Goal: Task Accomplishment & Management: Use online tool/utility

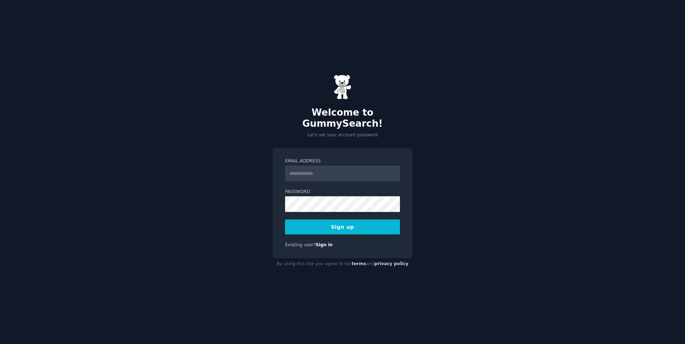
click at [310, 171] on input "Email Address" at bounding box center [342, 174] width 115 height 16
type input "**********"
click at [172, 336] on div "**********" at bounding box center [342, 172] width 685 height 344
click at [210, 243] on div "**********" at bounding box center [342, 172] width 685 height 344
click at [330, 224] on button "Sign up" at bounding box center [342, 227] width 115 height 15
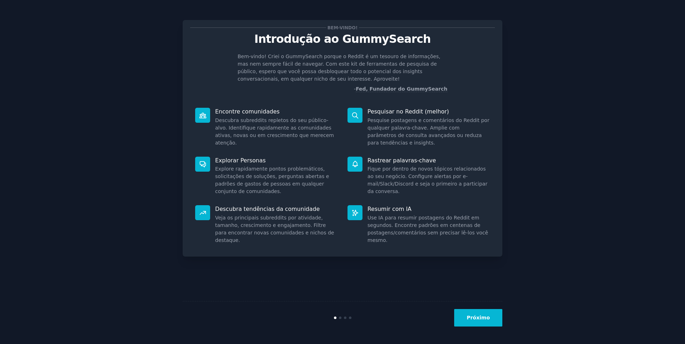
click at [478, 325] on button "Próximo" at bounding box center [478, 317] width 48 height 17
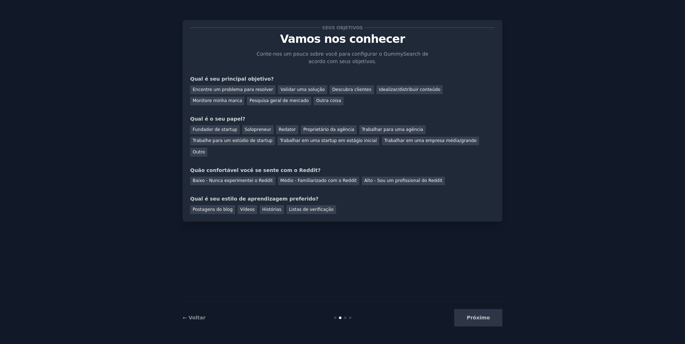
click at [477, 322] on div "Próximo" at bounding box center [449, 317] width 107 height 17
click at [476, 318] on div "Próximo" at bounding box center [449, 317] width 107 height 17
click at [238, 93] on div "Encontre um problema para resolver" at bounding box center [232, 89] width 85 height 9
click at [205, 150] on font "Outro" at bounding box center [199, 152] width 12 height 5
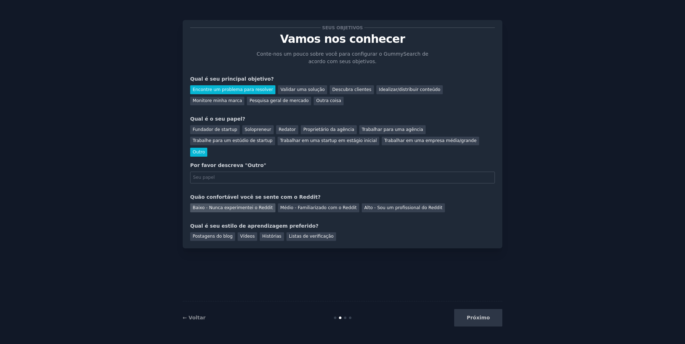
click at [251, 205] on font "Baixo - Nunca experimentei o Reddit" at bounding box center [233, 207] width 80 height 5
click at [227, 234] on font "Postagens do blog" at bounding box center [213, 236] width 40 height 5
click at [241, 234] on font "Vídeos" at bounding box center [247, 236] width 15 height 5
click at [225, 232] on div "Postagens do blog" at bounding box center [212, 236] width 45 height 9
click at [248, 172] on input "text" at bounding box center [342, 178] width 305 height 12
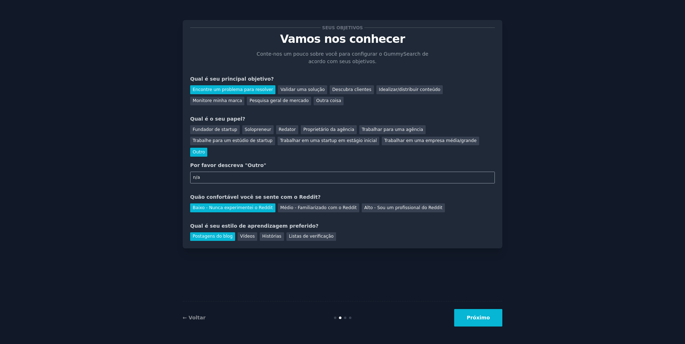
type input "n/a"
click at [477, 317] on font "Próximo" at bounding box center [478, 318] width 23 height 6
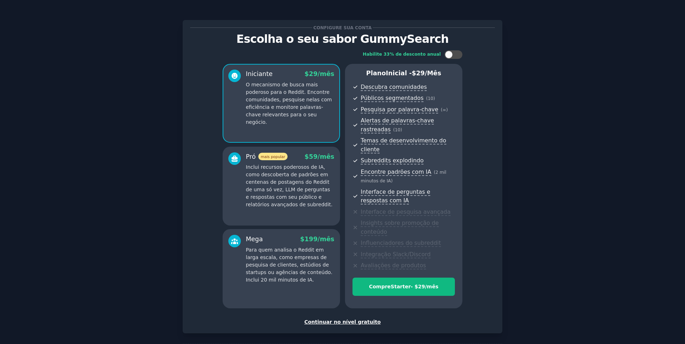
click at [366, 324] on font "Continuar no nível gratuito" at bounding box center [343, 322] width 76 height 6
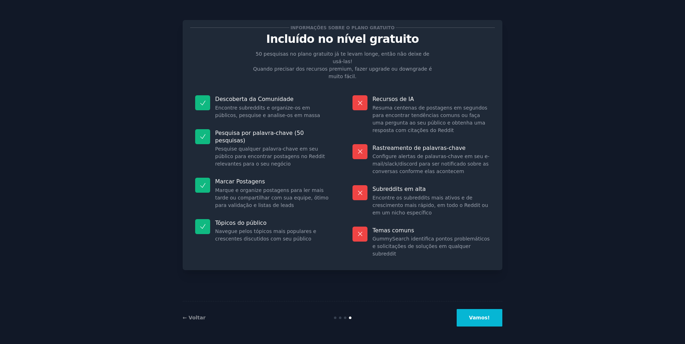
click at [481, 316] on font "Vamos!" at bounding box center [479, 318] width 21 height 6
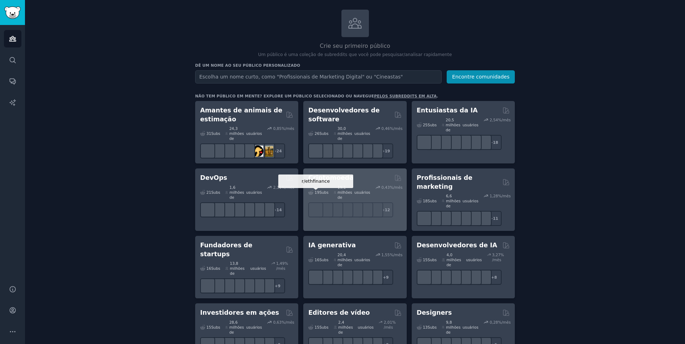
scroll to position [107, 0]
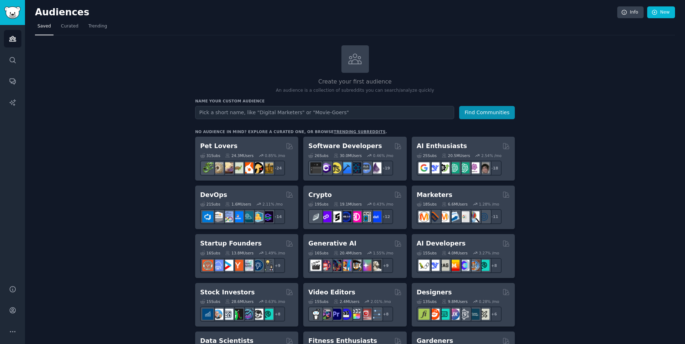
click at [229, 112] on input "text" at bounding box center [324, 112] width 259 height 13
type input "suno"
click at [459, 106] on button "Find Communities" at bounding box center [487, 112] width 56 height 13
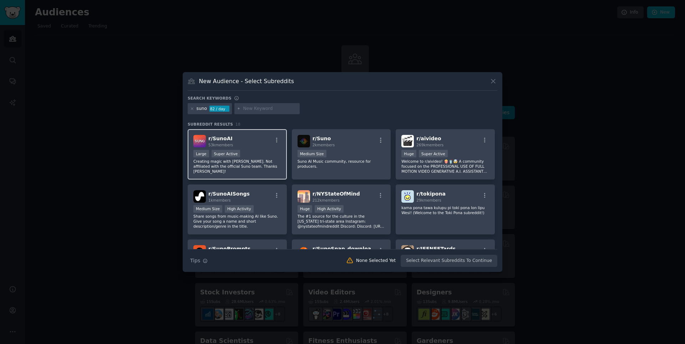
click at [260, 154] on div "Large Super Active" at bounding box center [238, 154] width 88 height 9
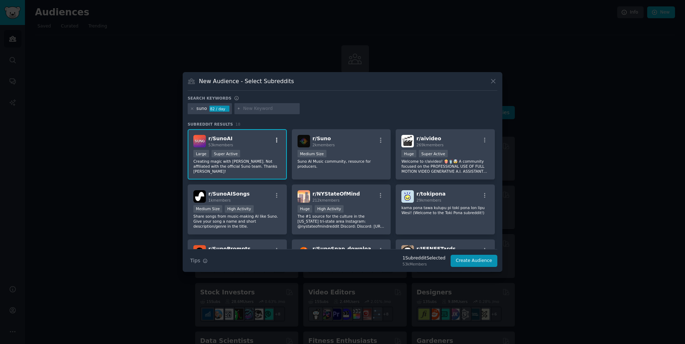
click at [273, 140] on button "button" at bounding box center [276, 140] width 9 height 6
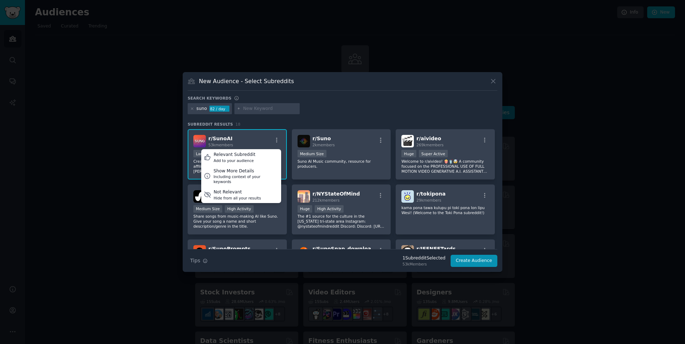
click at [325, 115] on div "suno 82 / day" at bounding box center [343, 110] width 310 height 14
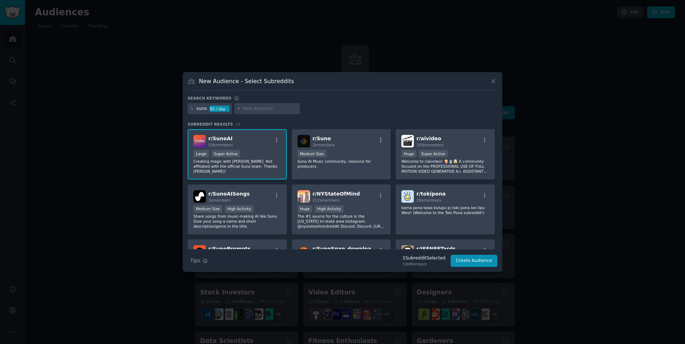
click at [246, 165] on p "Creating magic with Suno. Not affiliated with the official Suno team. Thanks He…" at bounding box center [238, 166] width 88 height 15
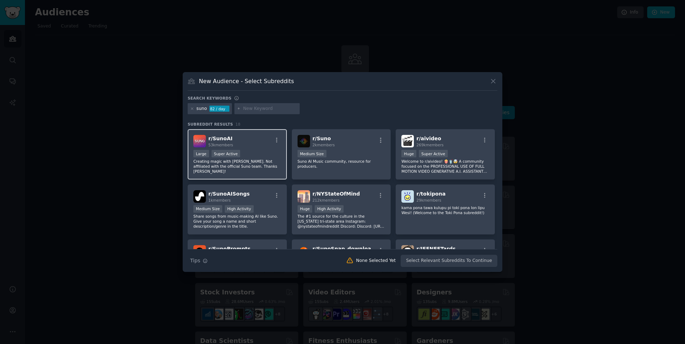
click at [246, 165] on p "Creating magic with Suno. Not affiliated with the official Suno team. Thanks He…" at bounding box center [238, 166] width 88 height 15
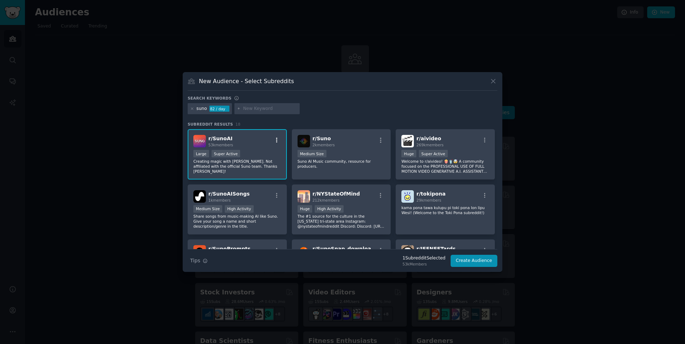
click at [276, 142] on icon "button" at bounding box center [277, 140] width 6 height 6
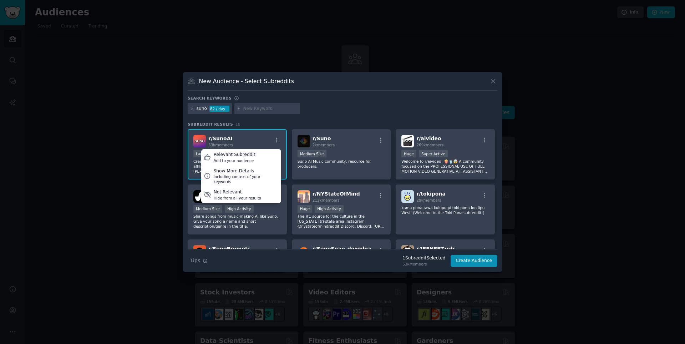
click at [321, 108] on div "suno 82 / day" at bounding box center [343, 110] width 310 height 14
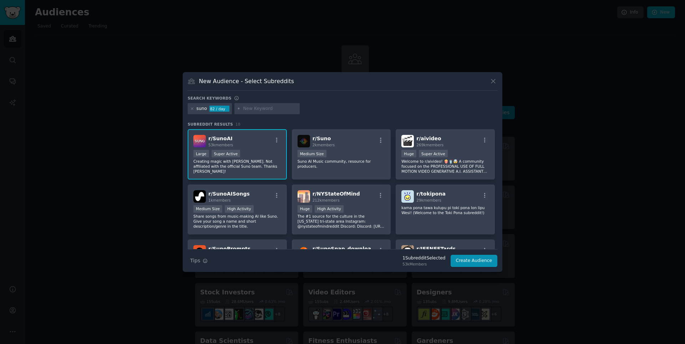
click at [383, 100] on div "Search keywords" at bounding box center [343, 99] width 310 height 7
click at [253, 112] on div at bounding box center [268, 108] width 66 height 11
click at [276, 141] on icon "button" at bounding box center [277, 140] width 6 height 6
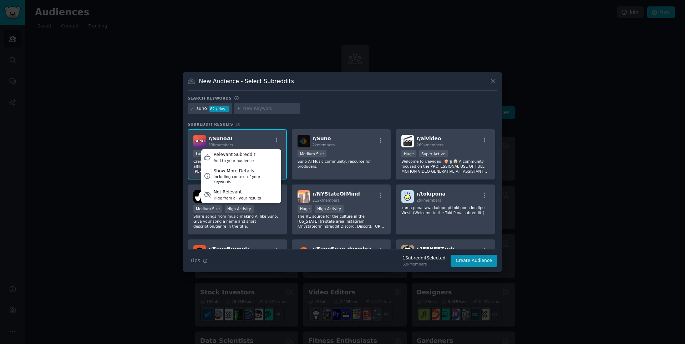
click at [327, 111] on div "suno 82 / day" at bounding box center [343, 110] width 310 height 14
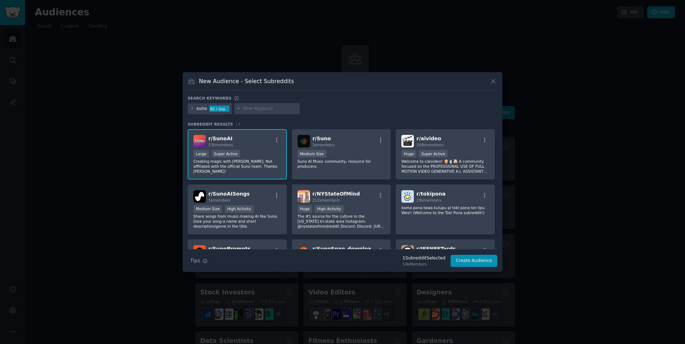
click at [271, 152] on div ">= 95th percentile for submissions / day Large Super Active" at bounding box center [238, 154] width 88 height 9
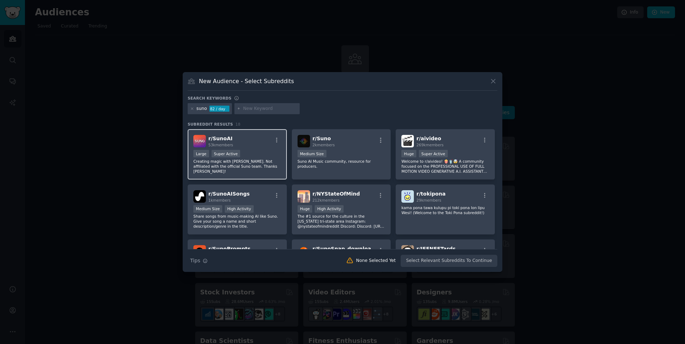
click at [271, 152] on div ">= 95th percentile for submissions / day Large Super Active" at bounding box center [238, 154] width 88 height 9
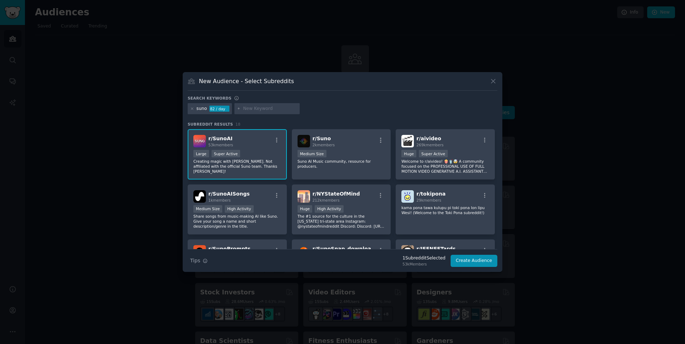
click at [271, 152] on div ">= 95th percentile for submissions / day Large Super Active" at bounding box center [238, 154] width 88 height 9
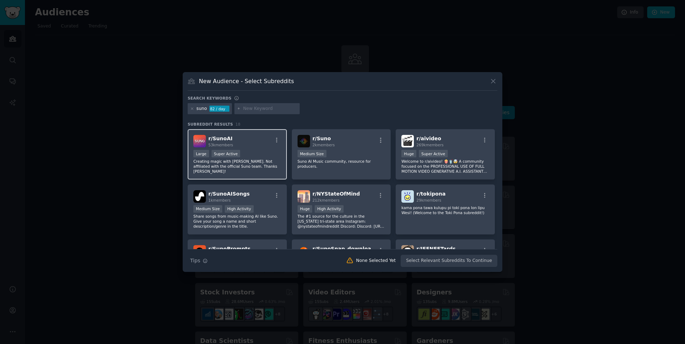
click at [271, 152] on div ">= 95th percentile for submissions / day Large Super Active" at bounding box center [238, 154] width 88 height 9
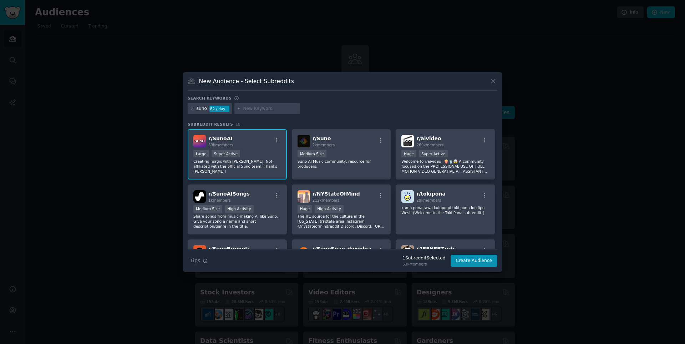
click at [271, 152] on div ">= 95th percentile for submissions / day Large Super Active" at bounding box center [238, 154] width 88 height 9
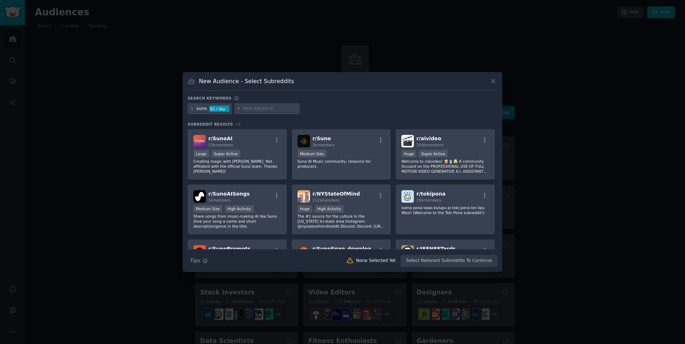
click at [431, 262] on div "Search Tips Tips None Selected Yet Select Relevant Subreddits To Continue" at bounding box center [343, 258] width 310 height 18
click at [251, 157] on div ">= 95th percentile for submissions / day Large Super Active" at bounding box center [238, 154] width 88 height 9
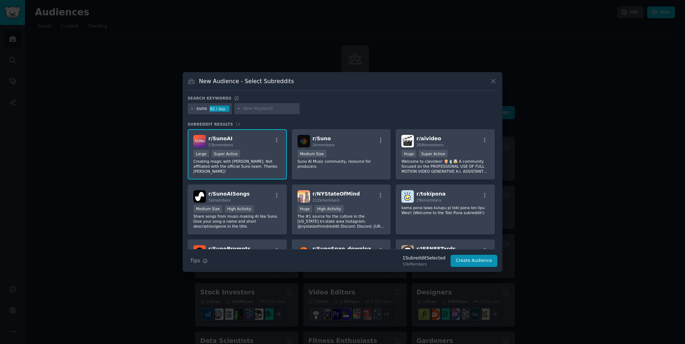
drag, startPoint x: 336, startPoint y: 263, endPoint x: 553, endPoint y: 265, distance: 217.1
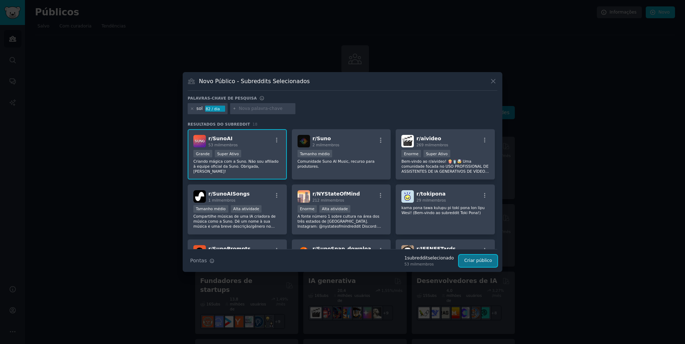
click at [487, 261] on font "Criar público" at bounding box center [478, 260] width 28 height 5
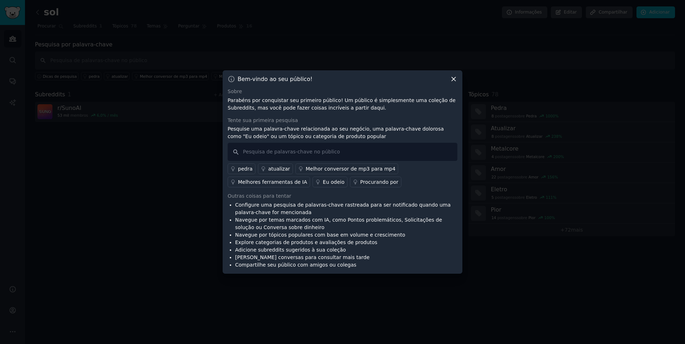
click at [451, 79] on icon at bounding box center [453, 78] width 7 height 7
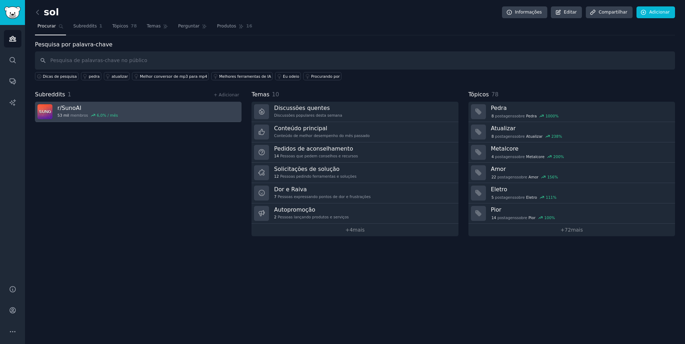
click at [52, 115] on img at bounding box center [44, 111] width 15 height 15
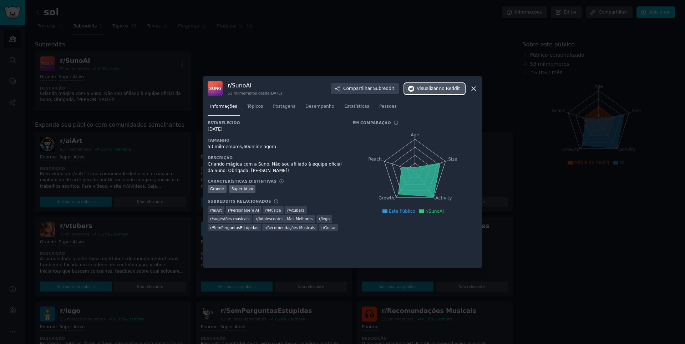
click at [451, 91] on font "no Reddit" at bounding box center [449, 88] width 21 height 5
click at [475, 90] on icon at bounding box center [474, 89] width 4 height 4
